Goal: Task Accomplishment & Management: Manage account settings

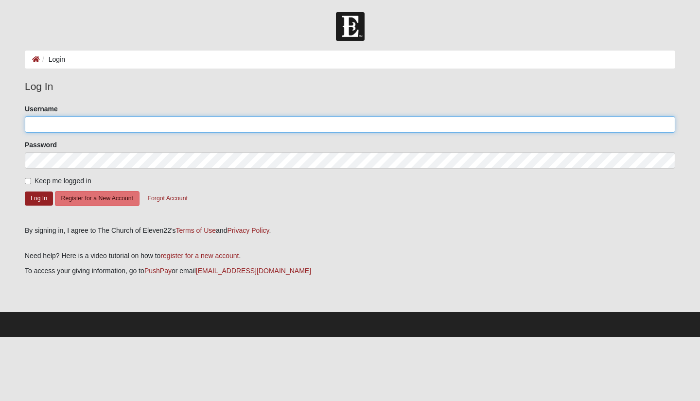
click at [81, 124] on input "Username" at bounding box center [350, 124] width 650 height 17
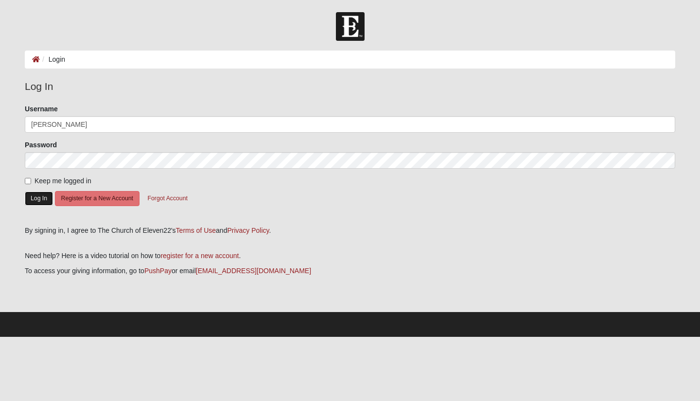
click at [35, 196] on button "Log In" at bounding box center [39, 198] width 28 height 14
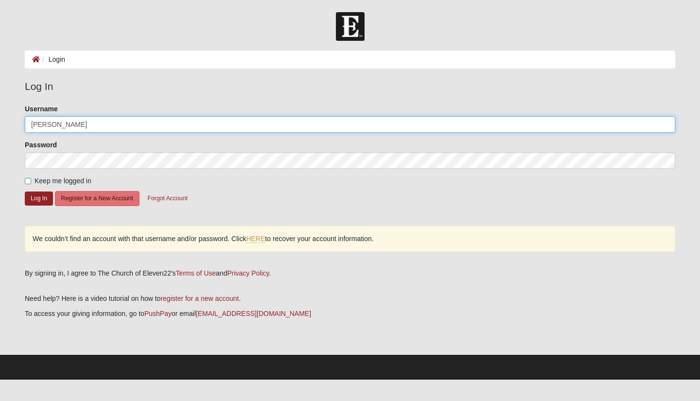
click at [114, 116] on input "dylan" at bounding box center [350, 124] width 650 height 17
type input "dylanholloway"
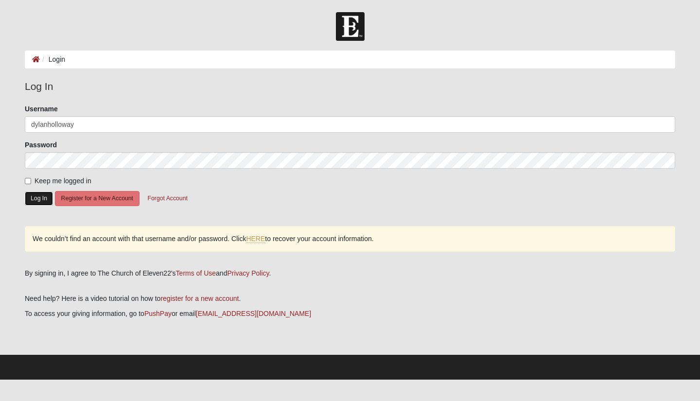
click at [37, 197] on button "Log In" at bounding box center [39, 198] width 28 height 14
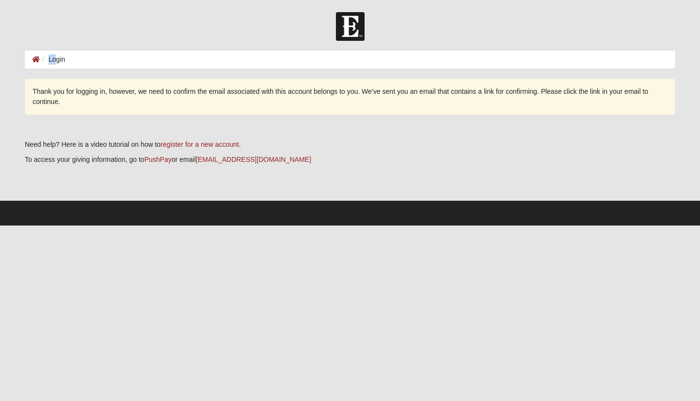
drag, startPoint x: 54, startPoint y: 59, endPoint x: 353, endPoint y: 33, distance: 300.0
click at [353, 33] on form "Log In Login Login Error Thank you for logging in, however, we need to confirm …" at bounding box center [350, 118] width 700 height 213
click at [353, 33] on img at bounding box center [350, 26] width 29 height 29
click at [37, 56] on icon at bounding box center [36, 59] width 8 height 7
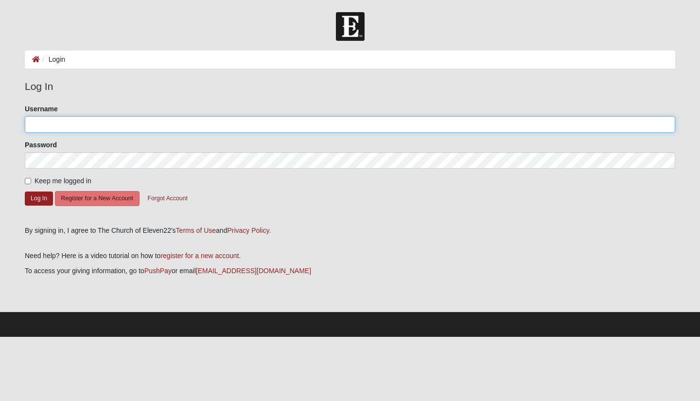
click at [232, 122] on input "Username" at bounding box center [350, 124] width 650 height 17
type input "dylanholloway"
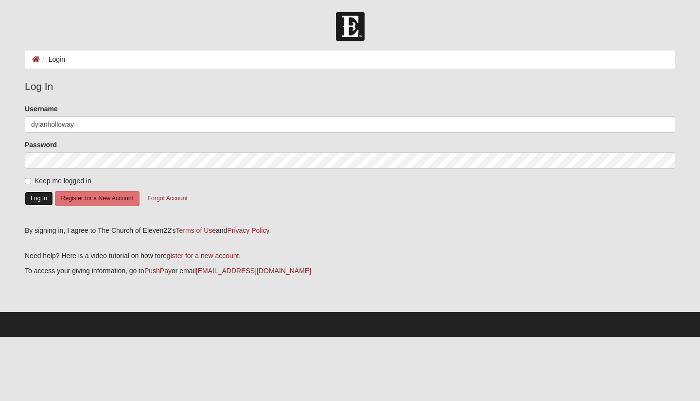
click at [44, 198] on button "Log In" at bounding box center [39, 198] width 28 height 14
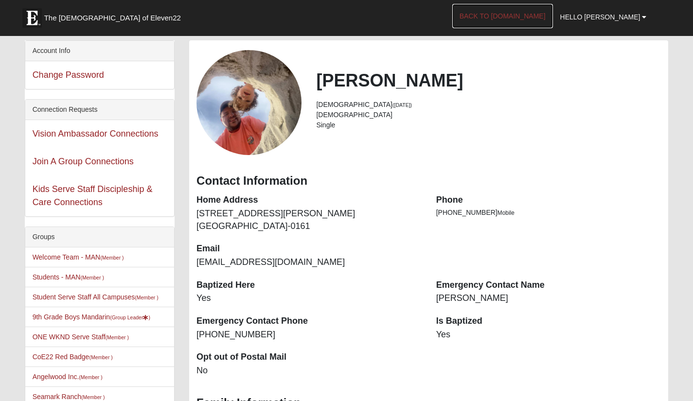
click at [546, 11] on link "Back to COE22.com" at bounding box center [502, 16] width 101 height 24
